Goal: Task Accomplishment & Management: Complete application form

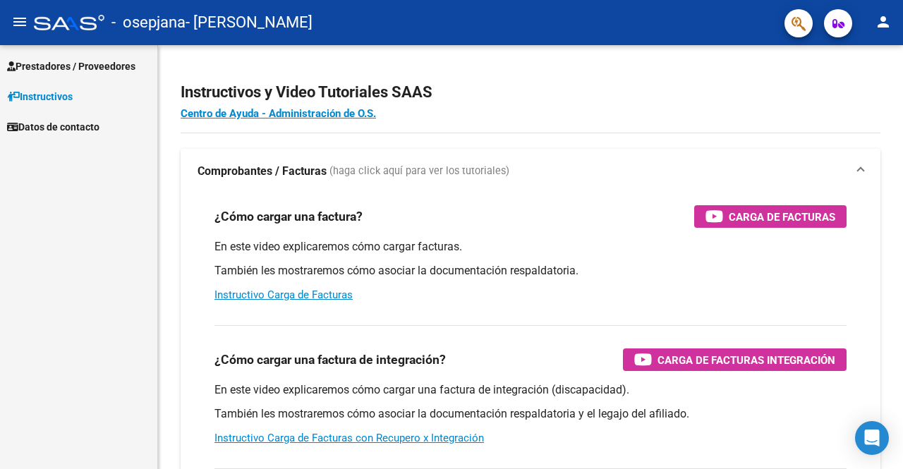
click at [140, 74] on link "Prestadores / Proveedores" at bounding box center [78, 66] width 157 height 30
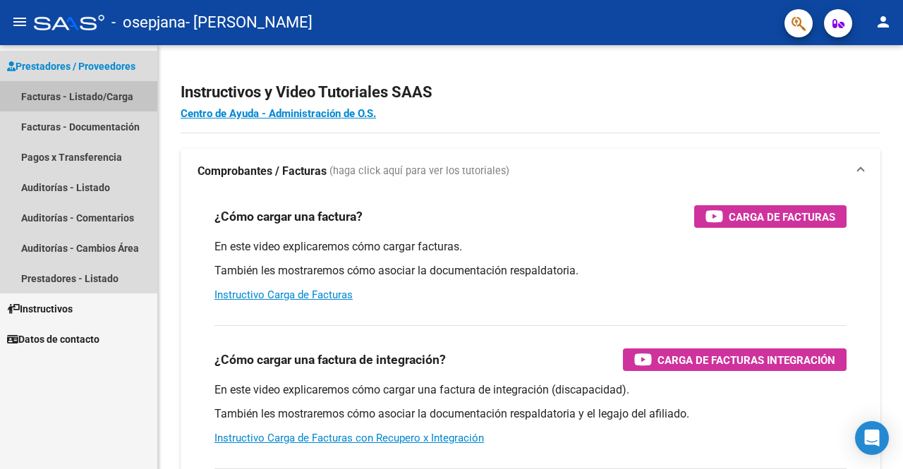
drag, startPoint x: 120, startPoint y: 95, endPoint x: 123, endPoint y: 107, distance: 11.6
click at [120, 95] on link "Facturas - Listado/Carga" at bounding box center [78, 96] width 157 height 30
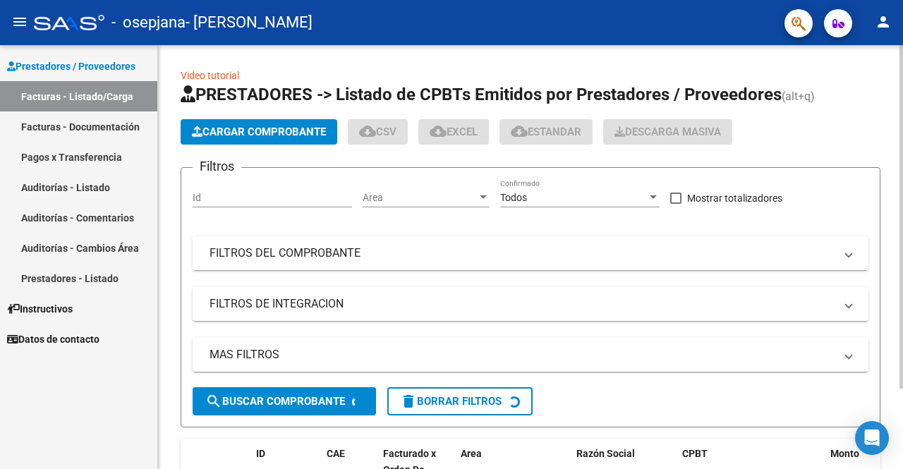
click at [268, 111] on app-list-header "PRESTADORES -> Listado de CPBTs Emitidos por Prestadores / Proveedores (alt+q) …" at bounding box center [531, 255] width 700 height 344
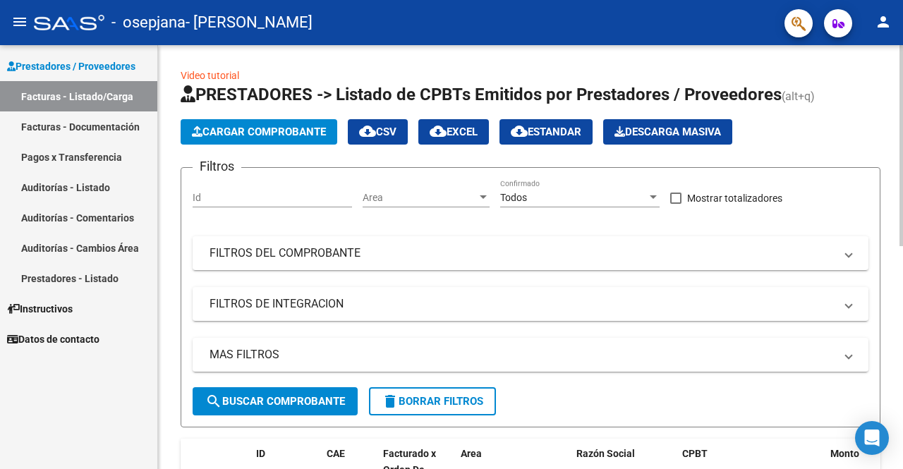
click at [268, 126] on span "Cargar Comprobante" at bounding box center [259, 132] width 134 height 13
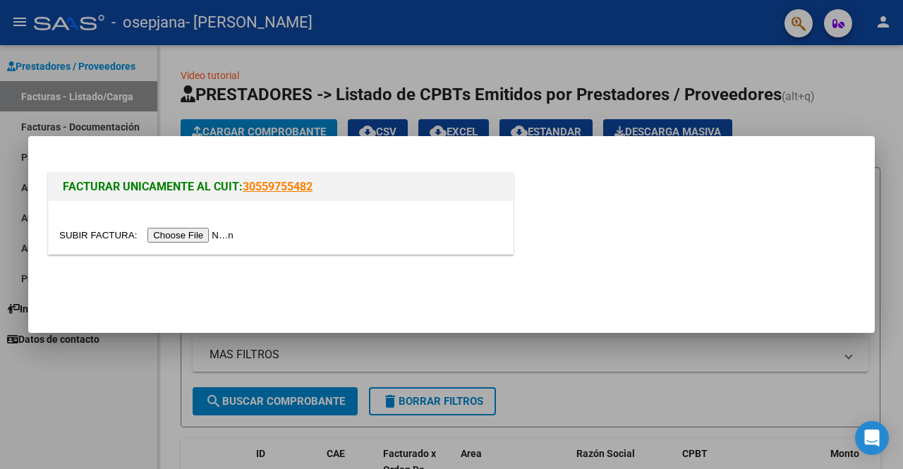
click at [183, 228] on input "file" at bounding box center [148, 235] width 179 height 15
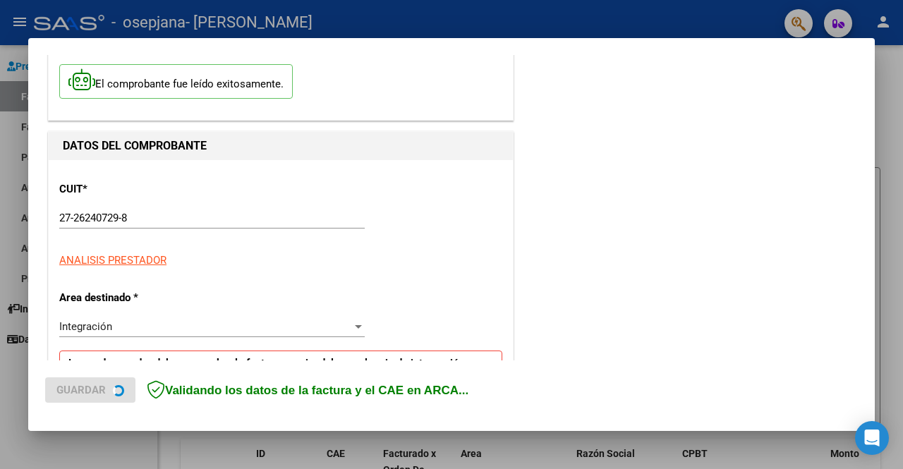
scroll to position [212, 0]
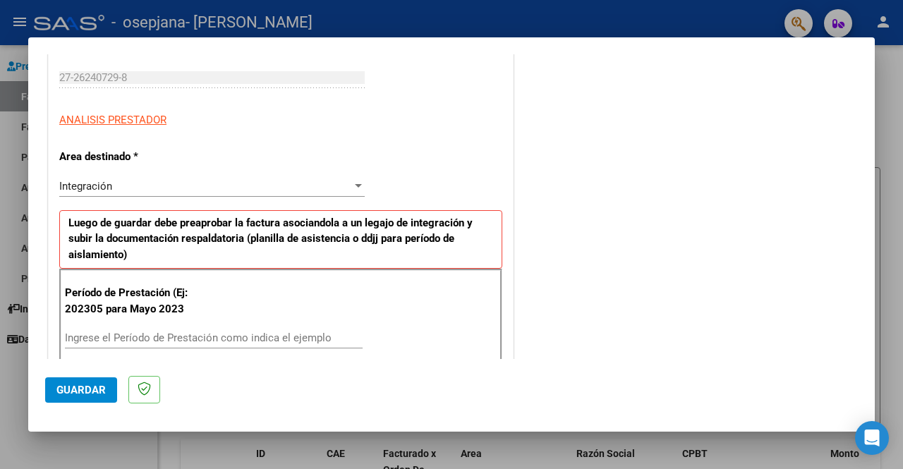
click at [176, 327] on div "Ingrese el Período de Prestación como indica el ejemplo" at bounding box center [214, 337] width 298 height 21
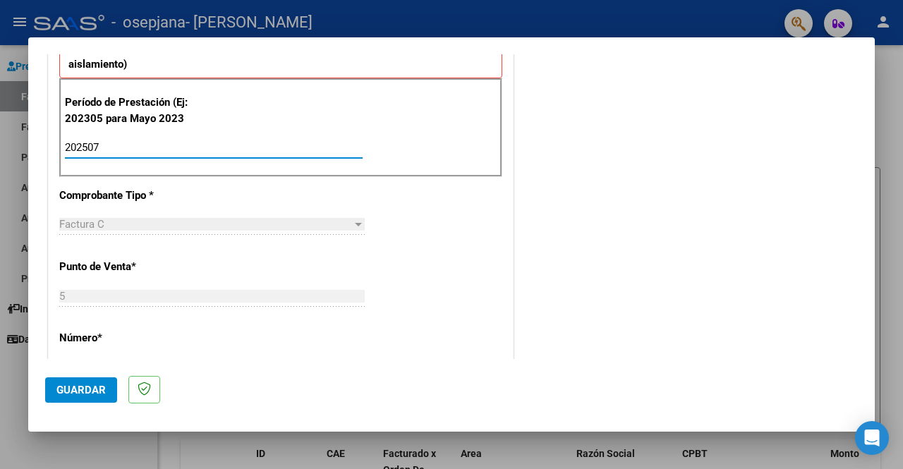
scroll to position [494, 0]
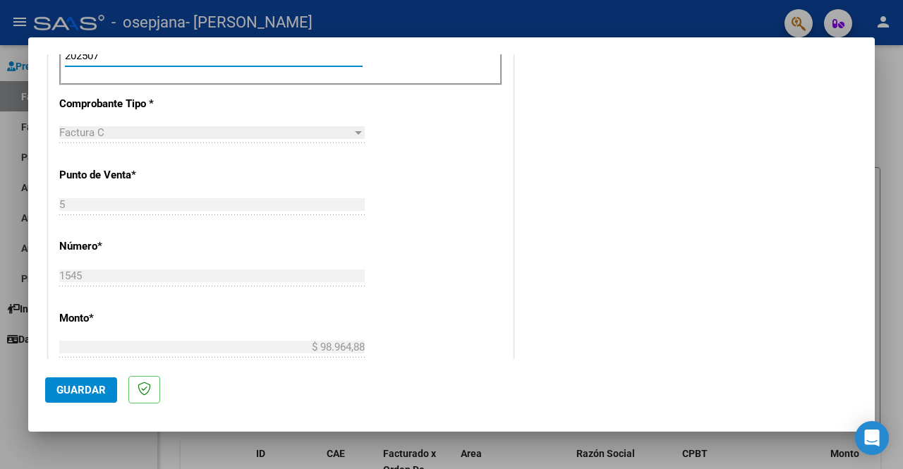
type input "202507"
click at [82, 376] on mat-dialog-actions "Guardar" at bounding box center [451, 387] width 813 height 56
click at [86, 384] on span "Guardar" at bounding box center [80, 390] width 49 height 13
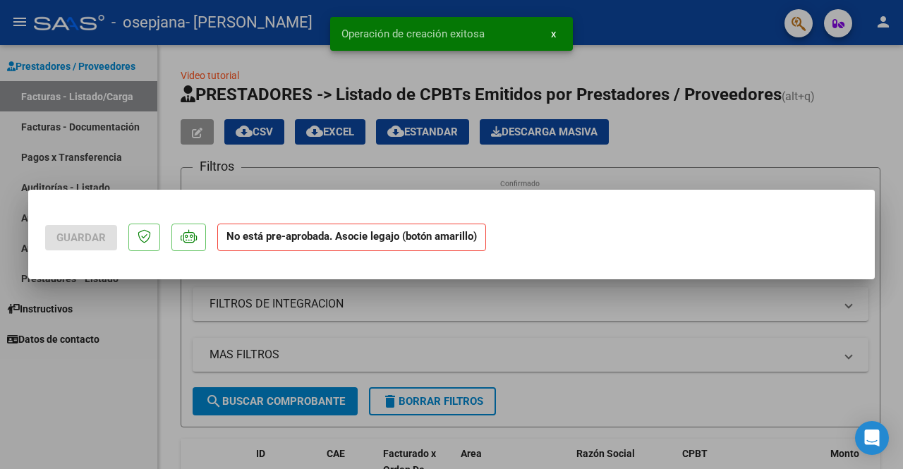
scroll to position [0, 0]
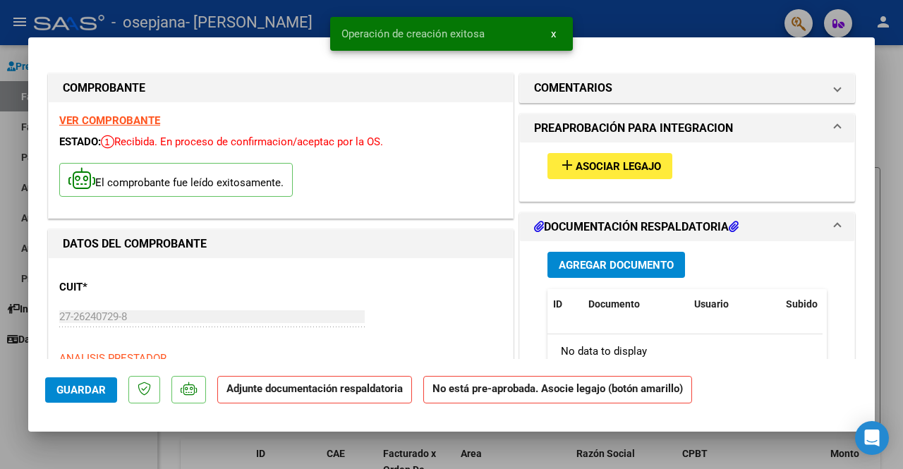
click at [616, 163] on span "Asociar Legajo" at bounding box center [618, 166] width 85 height 13
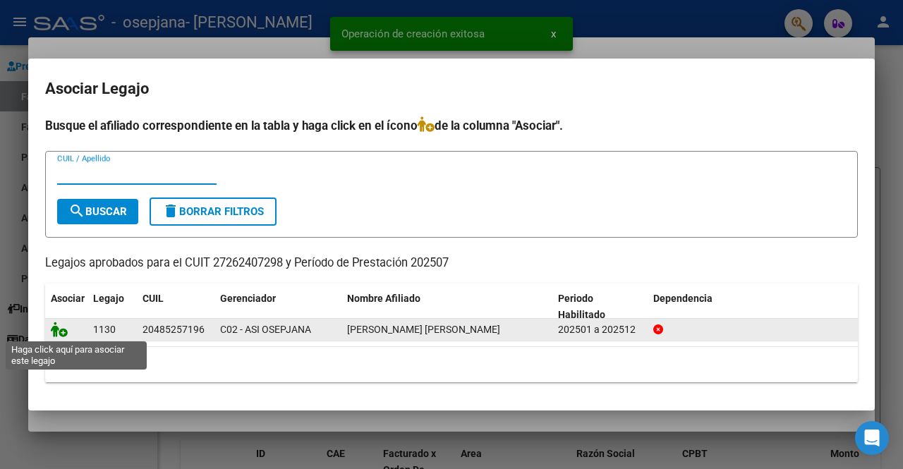
click at [66, 331] on icon at bounding box center [59, 330] width 17 height 16
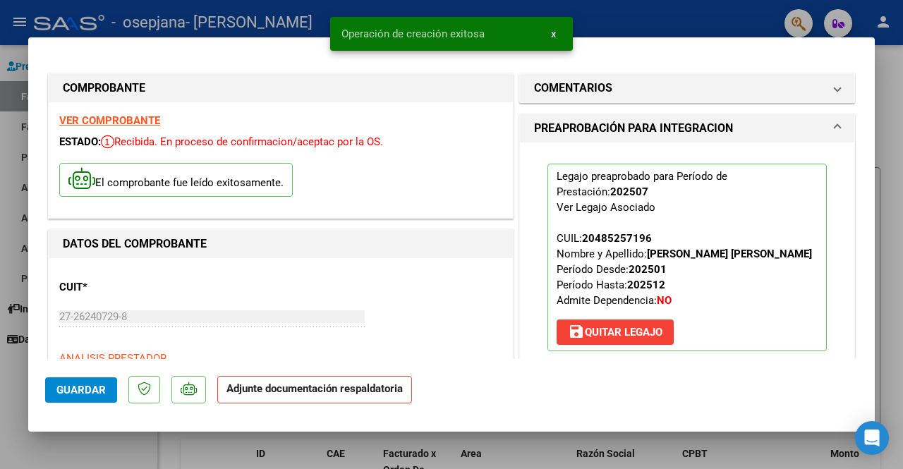
click at [707, 120] on h1 "PREAPROBACIÓN PARA INTEGRACION" at bounding box center [633, 128] width 199 height 17
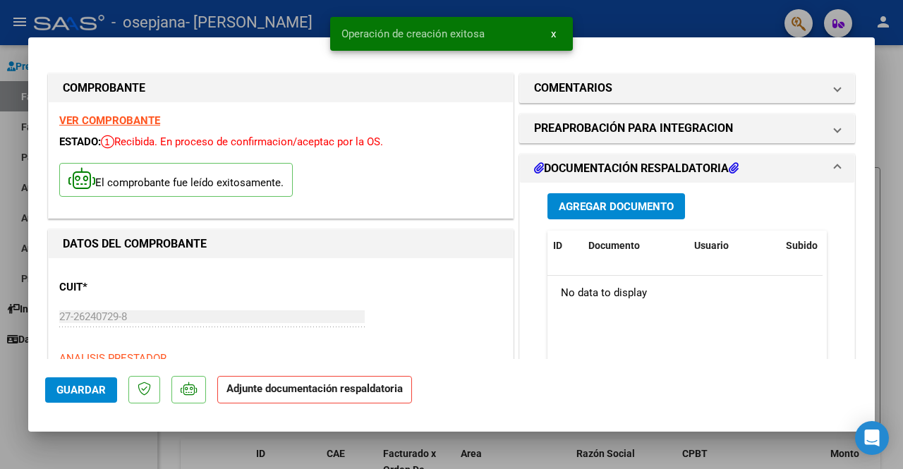
click at [626, 201] on span "Agregar Documento" at bounding box center [616, 206] width 115 height 13
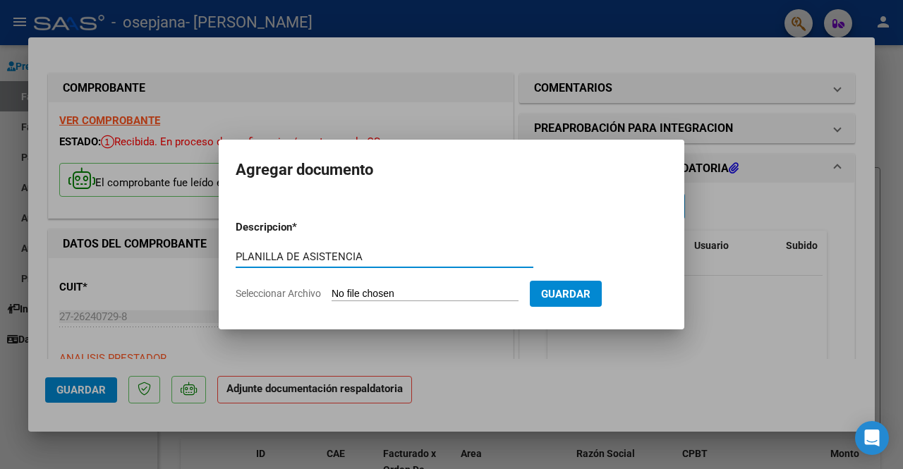
type input "PLANILLA DE ASISTENCIA"
click at [291, 287] on form "Descripcion * PLANILLA DE ASISTENCIA Escriba aquí una descripcion Seleccionar A…" at bounding box center [452, 260] width 432 height 103
click at [290, 288] on span "Seleccionar Archivo" at bounding box center [278, 293] width 85 height 11
click at [332, 288] on input "Seleccionar Archivo" at bounding box center [425, 294] width 187 height 13
type input "C:\fakepath\07 [PERSON_NAME] Ale.pdf"
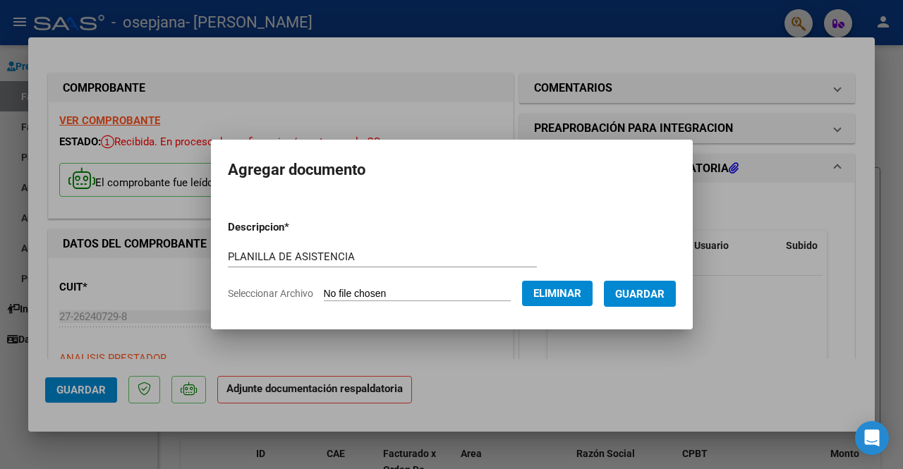
click at [659, 298] on span "Guardar" at bounding box center [639, 294] width 49 height 13
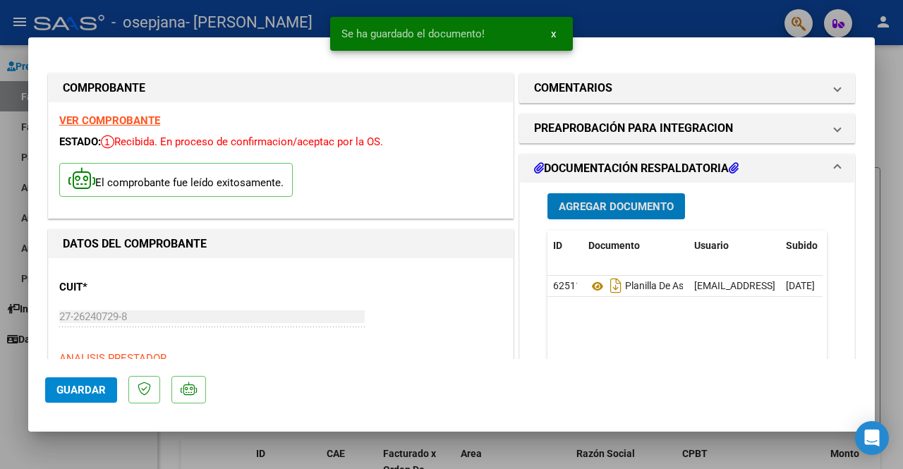
click at [71, 392] on span "Guardar" at bounding box center [80, 390] width 49 height 13
click at [71, 393] on span "Guardar" at bounding box center [80, 390] width 49 height 13
click at [562, 33] on button "x" at bounding box center [554, 33] width 28 height 25
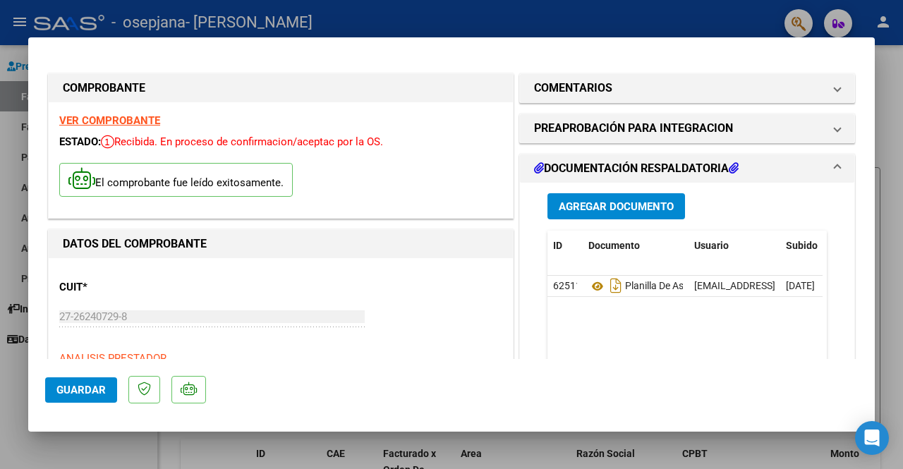
click at [562, 29] on div at bounding box center [451, 234] width 903 height 469
type input "$ 0,00"
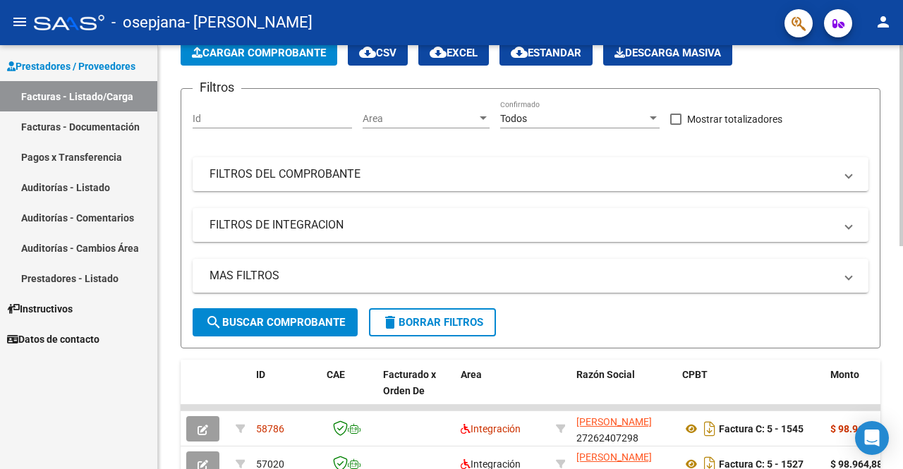
scroll to position [141, 0]
